Goal: Task Accomplishment & Management: Use online tool/utility

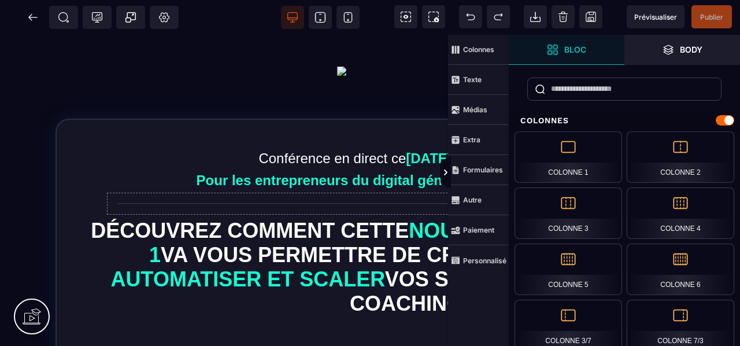
click at [573, 50] on strong "Bloc" at bounding box center [575, 49] width 22 height 9
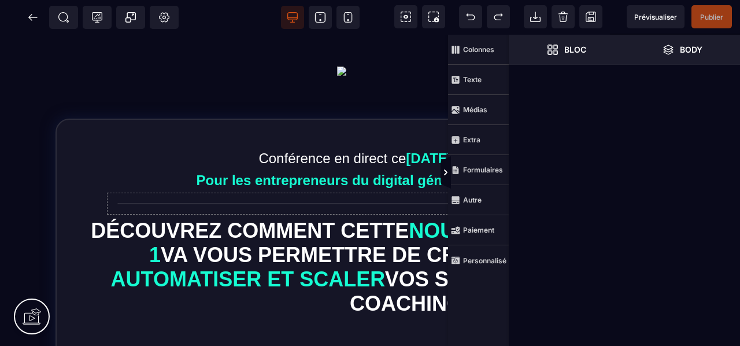
click at [573, 50] on strong "Bloc" at bounding box center [575, 49] width 22 height 9
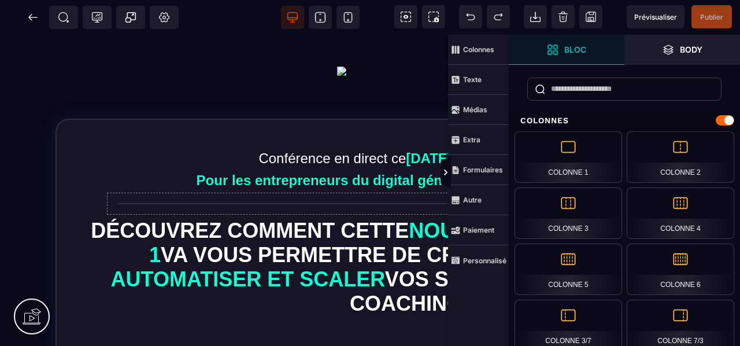
click at [478, 43] on span "Colonnes" at bounding box center [478, 50] width 61 height 30
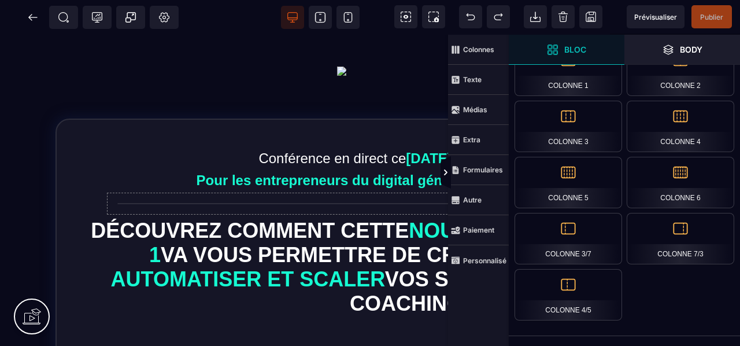
scroll to position [88, 0]
click at [478, 43] on span "Colonnes" at bounding box center [478, 50] width 61 height 30
click at [443, 171] on icon at bounding box center [445, 172] width 9 height 9
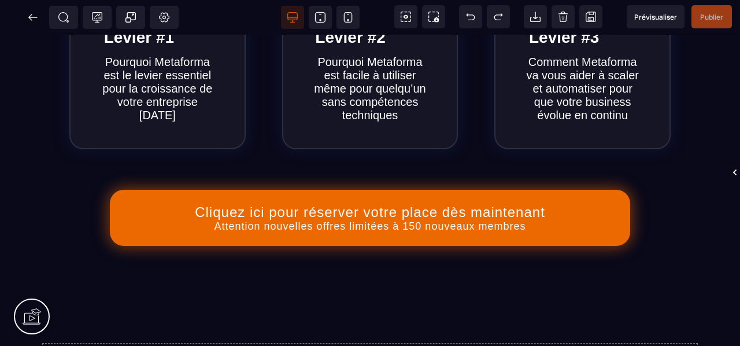
scroll to position [635, 0]
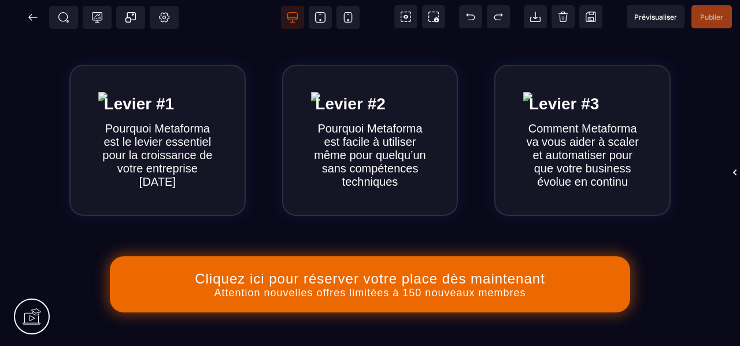
click at [34, 17] on icon at bounding box center [32, 17] width 9 height 1
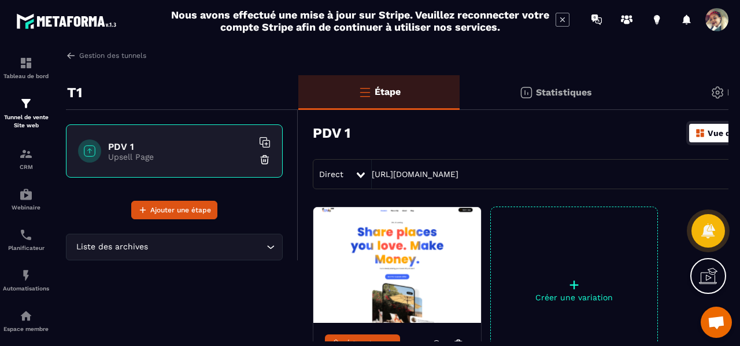
click at [29, 117] on p "Tunnel de vente Site web" at bounding box center [26, 121] width 46 height 16
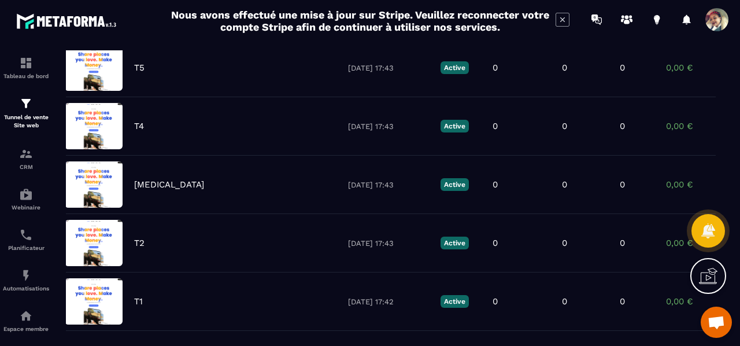
scroll to position [183, 0]
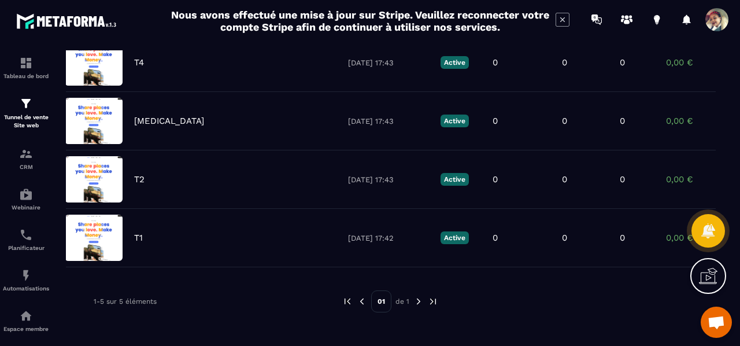
click at [180, 174] on div "T2" at bounding box center [235, 179] width 202 height 10
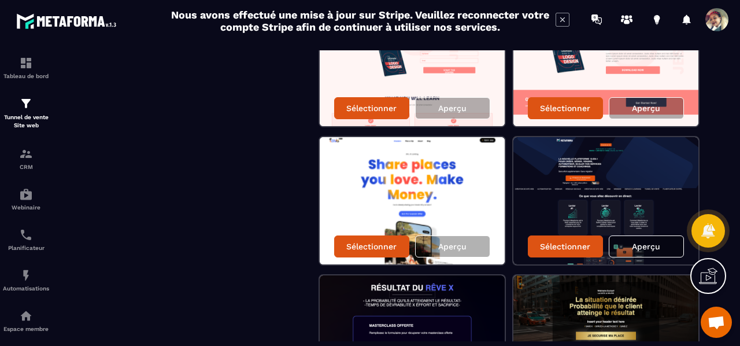
scroll to position [424, 0]
